Goal: Download file/media

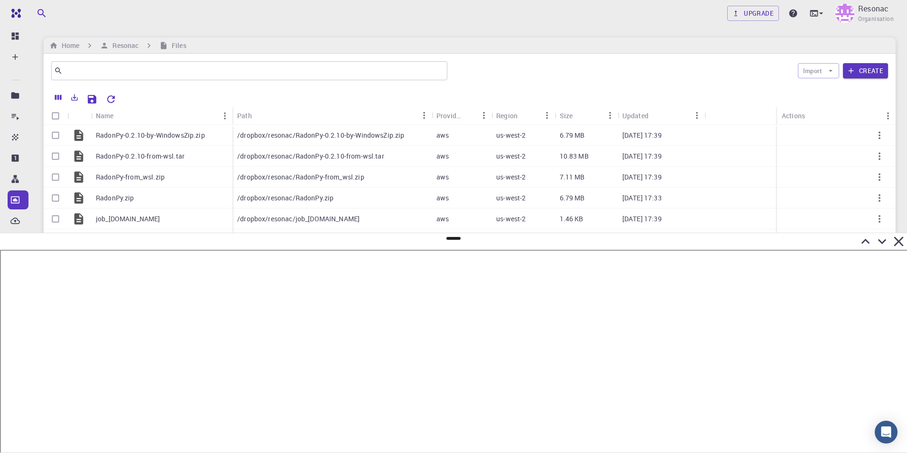
click at [863, 242] on icon at bounding box center [866, 241] width 9 height 5
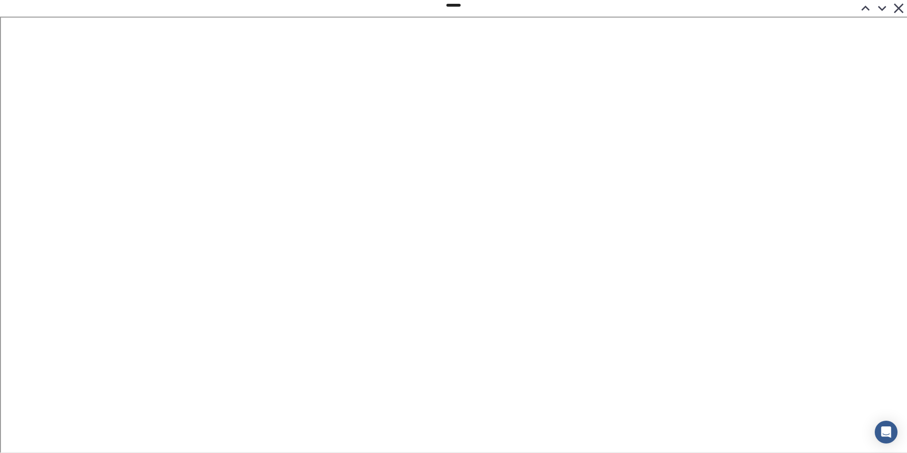
click at [882, 13] on icon at bounding box center [882, 8] width 17 height 17
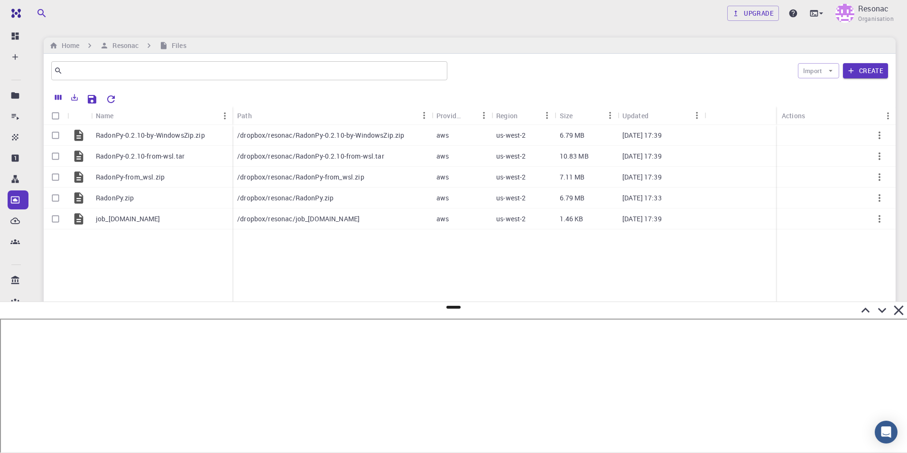
click at [112, 98] on icon "Reset Explorer Settings" at bounding box center [110, 98] width 11 height 11
click at [55, 134] on input "Select row" at bounding box center [56, 135] width 18 height 18
checkbox input "true"
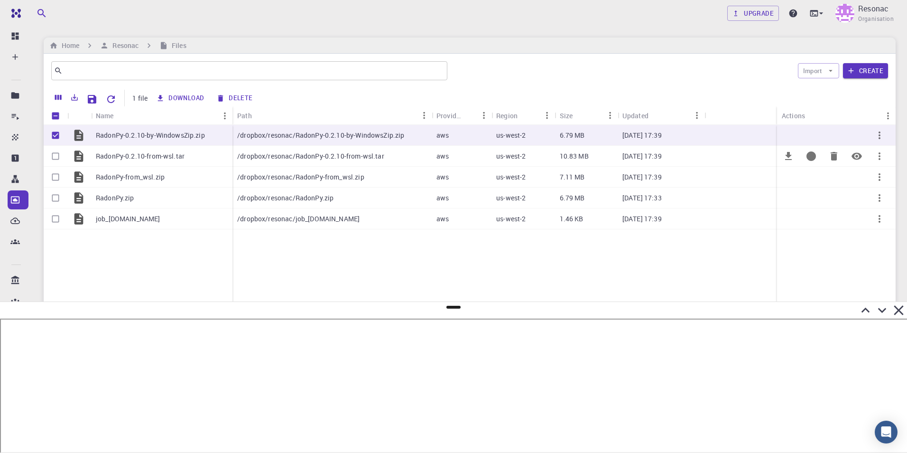
click at [55, 153] on input "Select row" at bounding box center [56, 156] width 18 height 18
checkbox input "true"
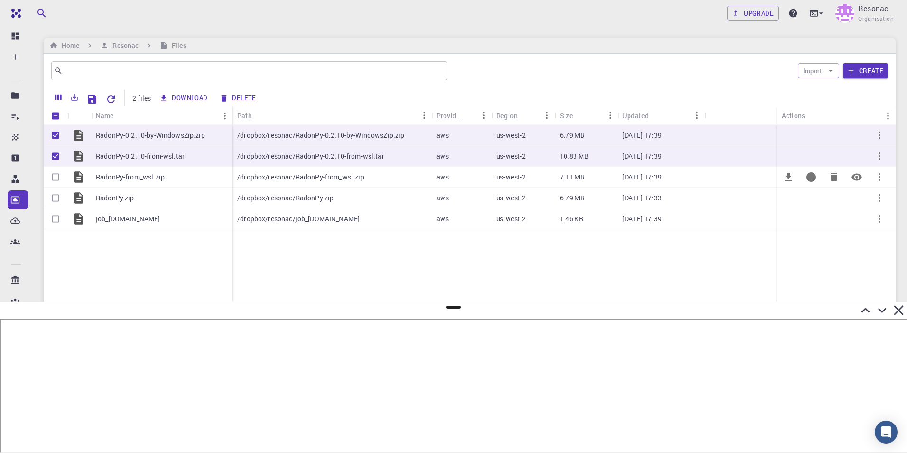
click at [56, 177] on input "Select row" at bounding box center [56, 177] width 18 height 18
checkbox input "true"
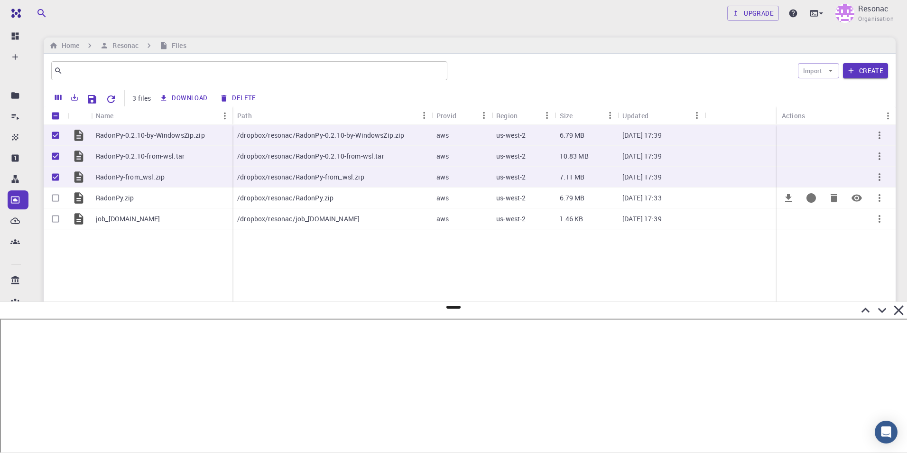
click at [56, 195] on input "Select row" at bounding box center [56, 198] width 18 height 18
checkbox input "true"
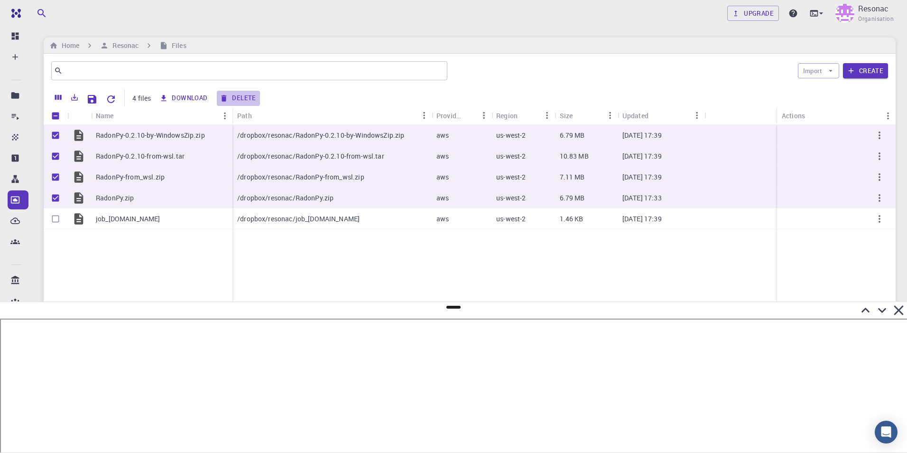
click at [238, 96] on button "Delete" at bounding box center [238, 98] width 43 height 15
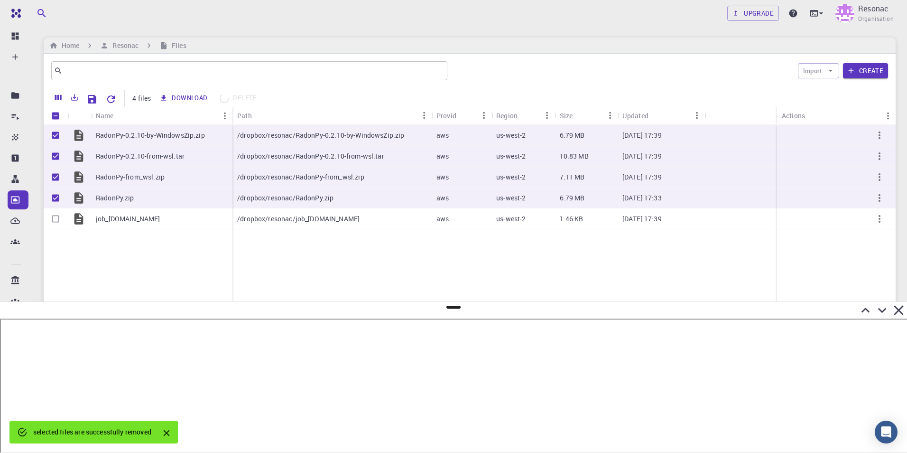
checkbox input "false"
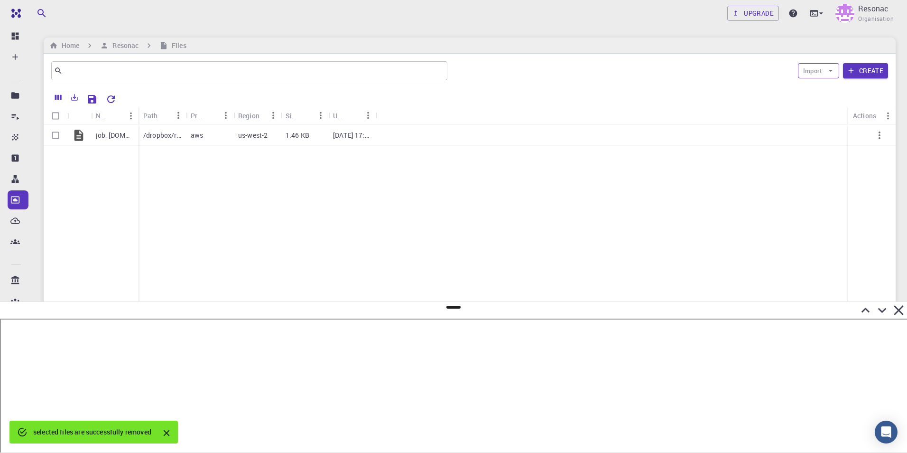
click at [807, 72] on button "Import" at bounding box center [818, 70] width 41 height 15
click at [821, 88] on div at bounding box center [814, 89] width 17 height 9
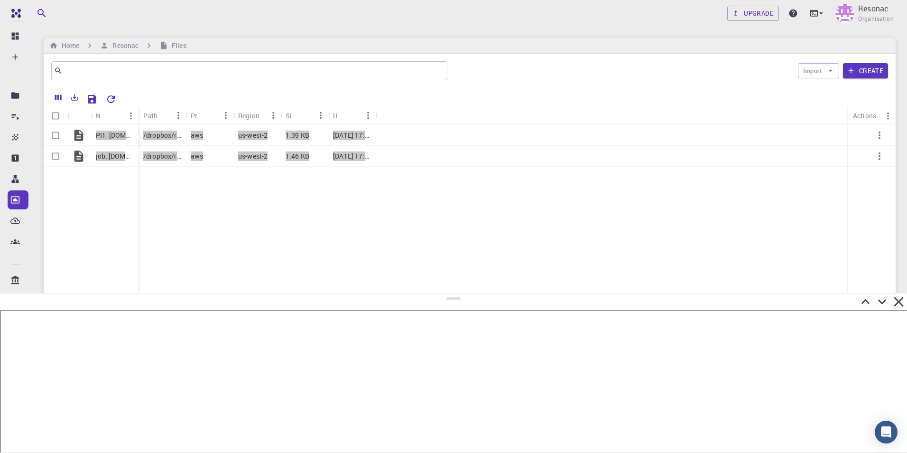
drag, startPoint x: 455, startPoint y: 307, endPoint x: 454, endPoint y: 269, distance: 38.9
click at [458, 293] on div at bounding box center [453, 373] width 907 height 160
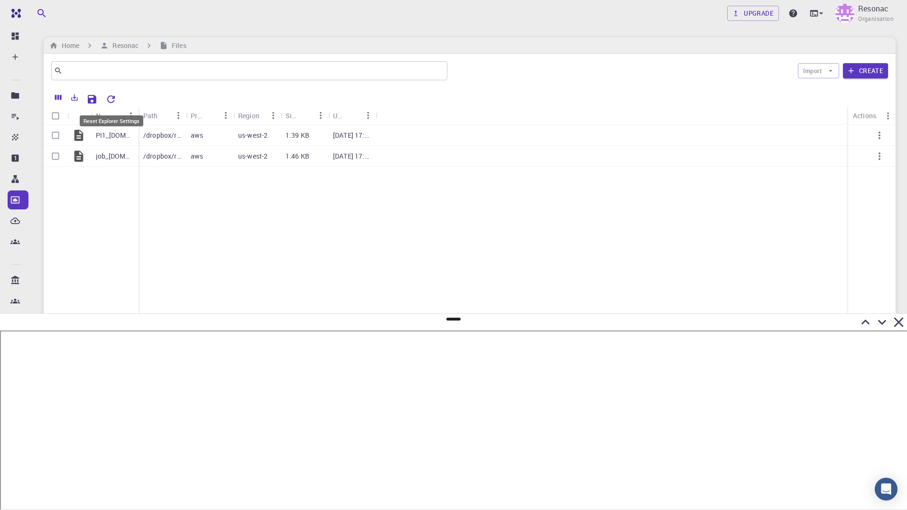
click at [110, 94] on icon "Reset Explorer Settings" at bounding box center [110, 98] width 11 height 11
click at [110, 102] on icon "Reset Explorer Settings" at bounding box center [111, 99] width 8 height 8
click at [112, 101] on icon "Reset Explorer Settings" at bounding box center [110, 98] width 11 height 11
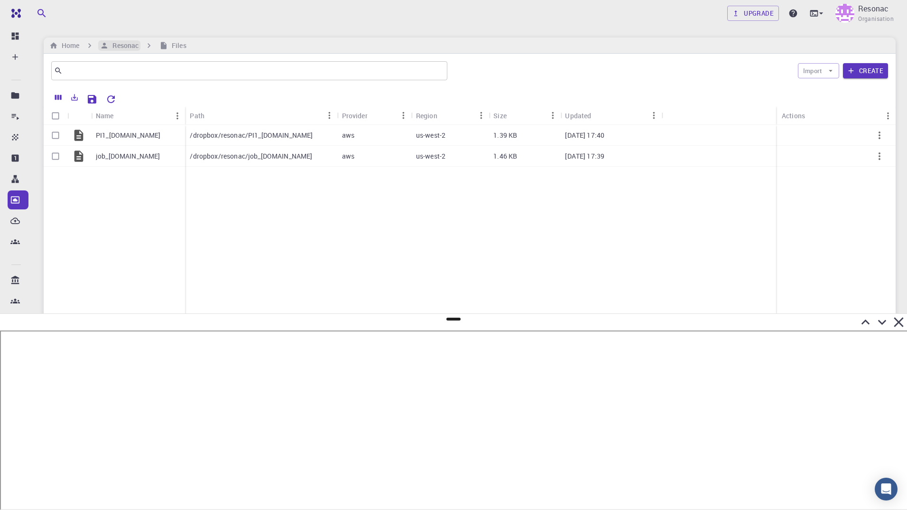
click at [128, 45] on h6 "Resonac" at bounding box center [124, 45] width 30 height 10
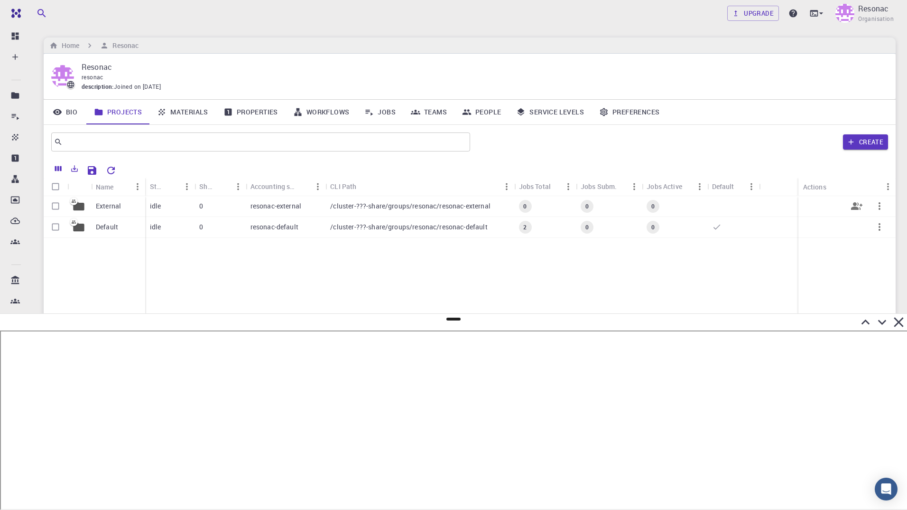
click at [107, 209] on p "External" at bounding box center [108, 205] width 25 height 9
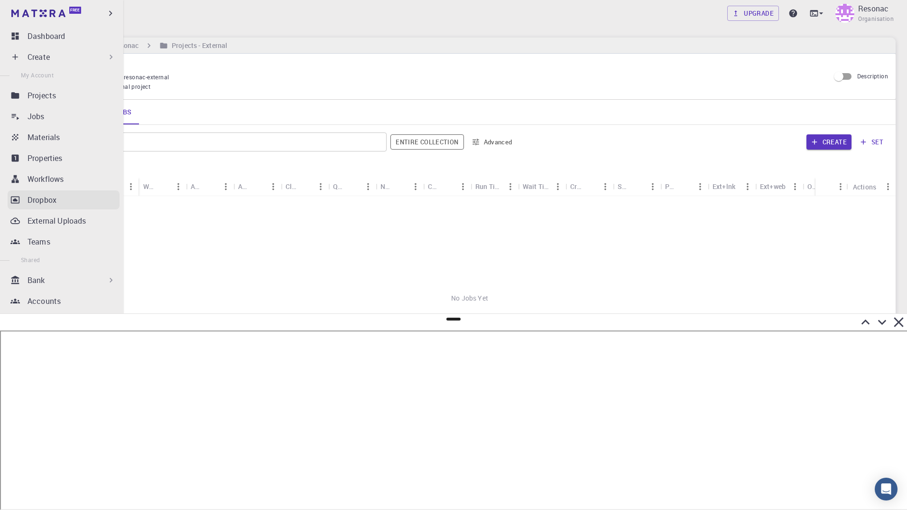
click at [14, 199] on icon at bounding box center [15, 199] width 9 height 7
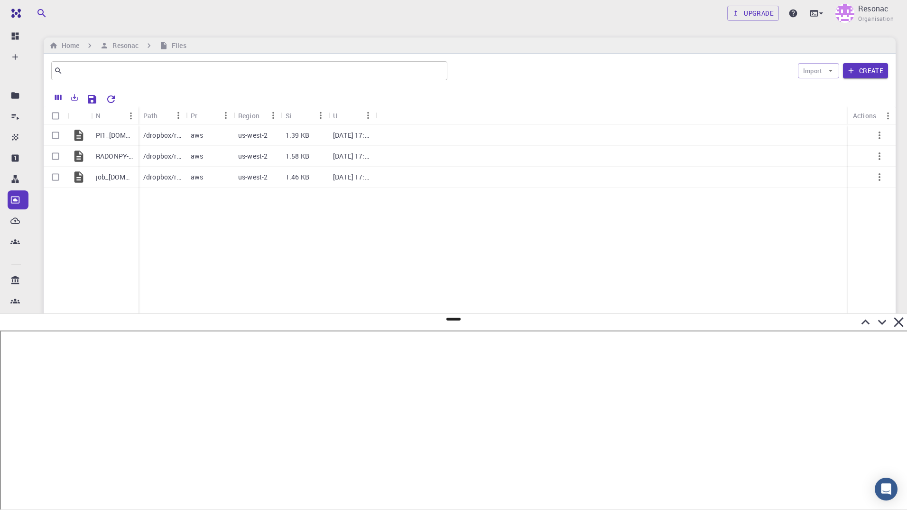
click at [139, 112] on div "Path" at bounding box center [162, 115] width 47 height 19
click at [138, 112] on div "Name" at bounding box center [139, 115] width 9 height 19
click at [879, 155] on icon "button" at bounding box center [879, 155] width 11 height 11
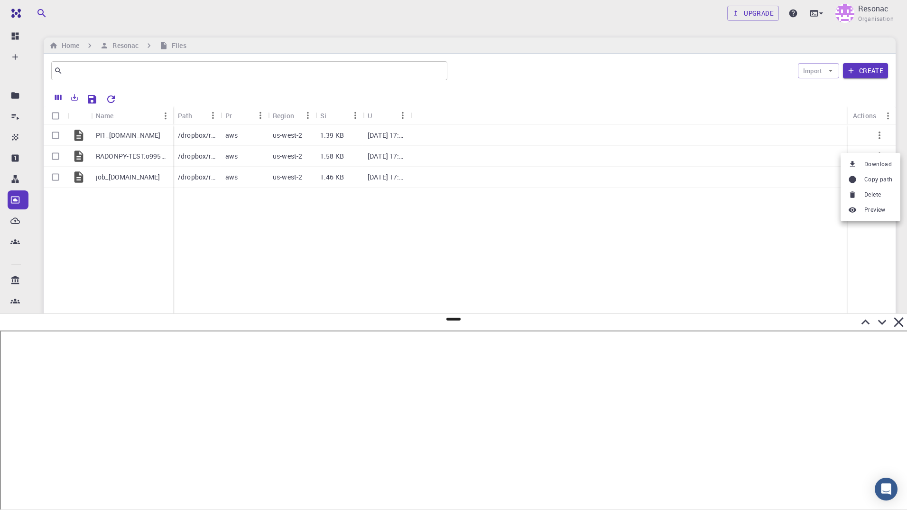
click at [872, 163] on span "Download" at bounding box center [879, 163] width 28 height 9
click at [820, 67] on button "Import" at bounding box center [818, 70] width 41 height 15
click at [823, 89] on span "Upload File" at bounding box center [838, 89] width 31 height 9
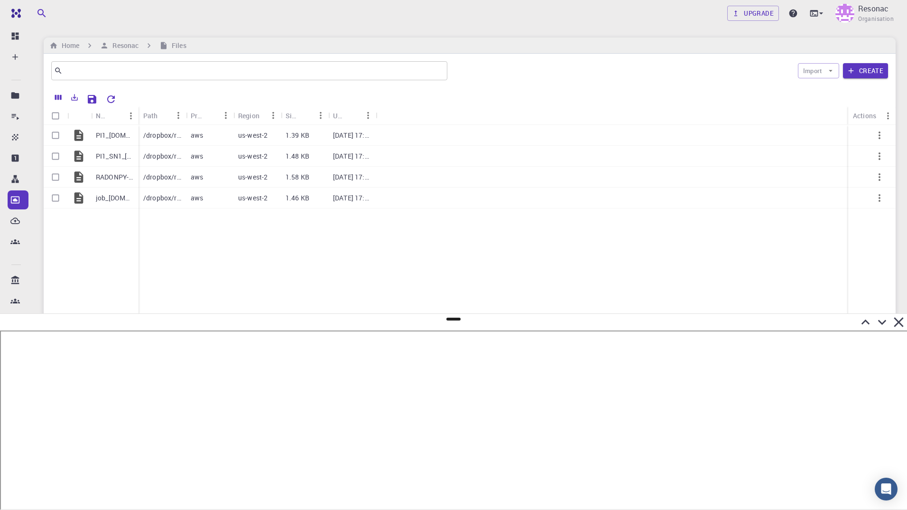
click at [867, 320] on icon at bounding box center [865, 322] width 17 height 17
